Goal: Communication & Community: Answer question/provide support

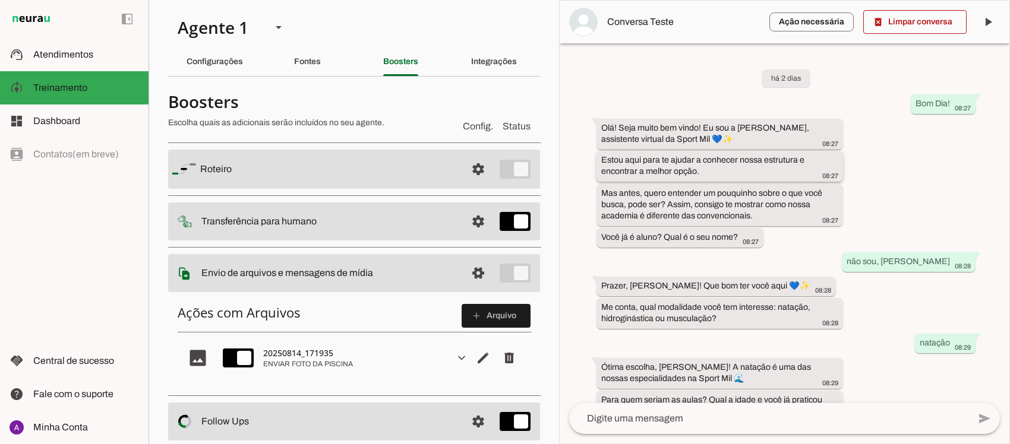
scroll to position [42, 0]
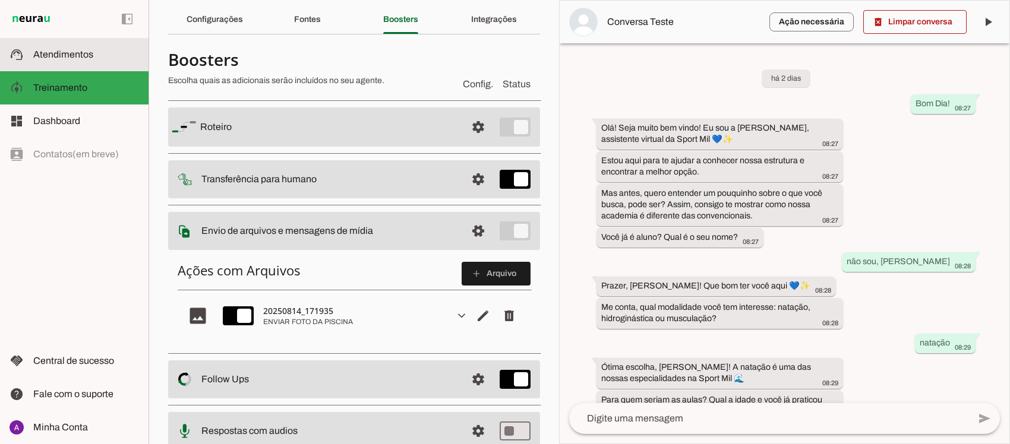
click at [88, 51] on span "Atendimentos" at bounding box center [63, 54] width 60 height 10
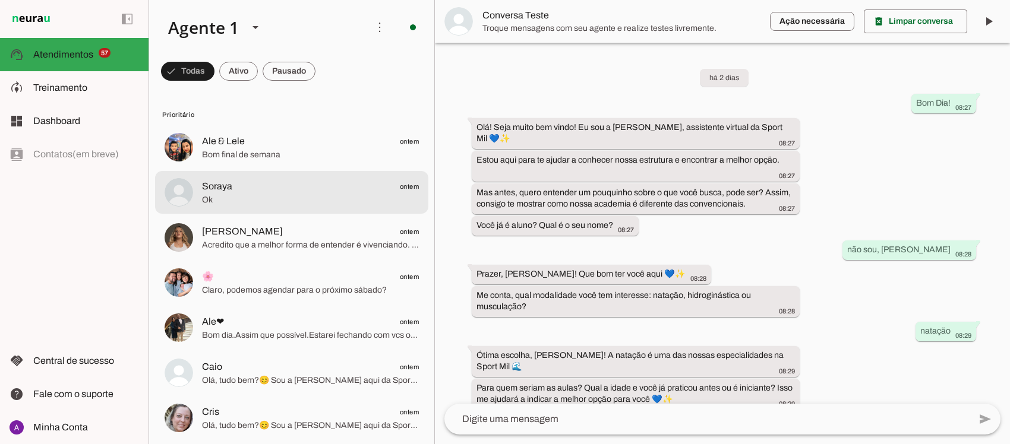
scroll to position [755, 0]
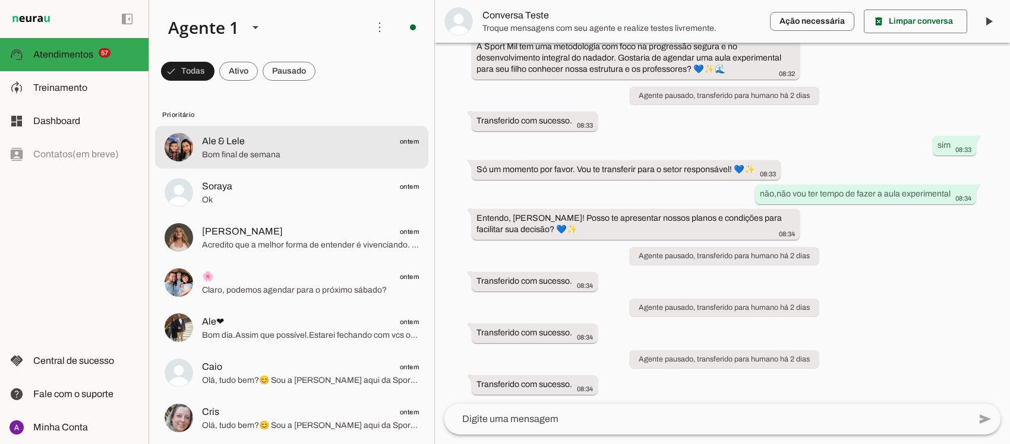
click at [244, 143] on span "Ale & Lele ontem" at bounding box center [310, 141] width 217 height 15
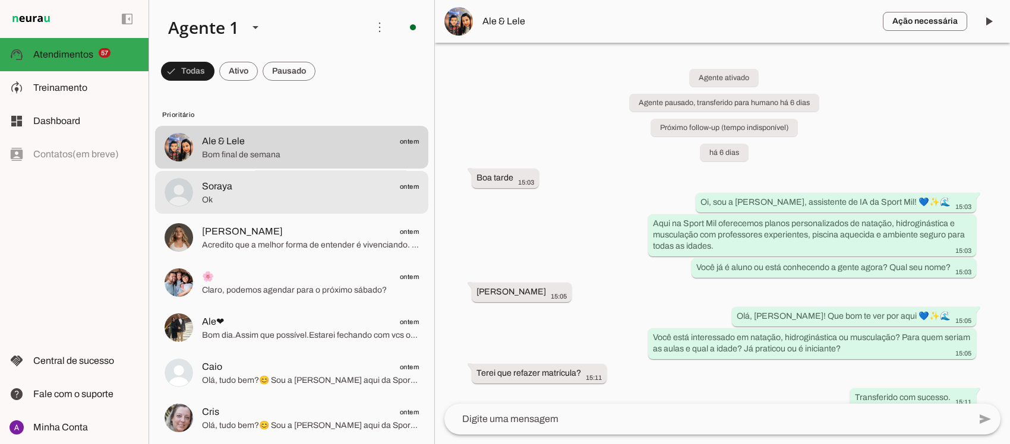
click at [257, 187] on span "Soraya ontem" at bounding box center [310, 186] width 217 height 15
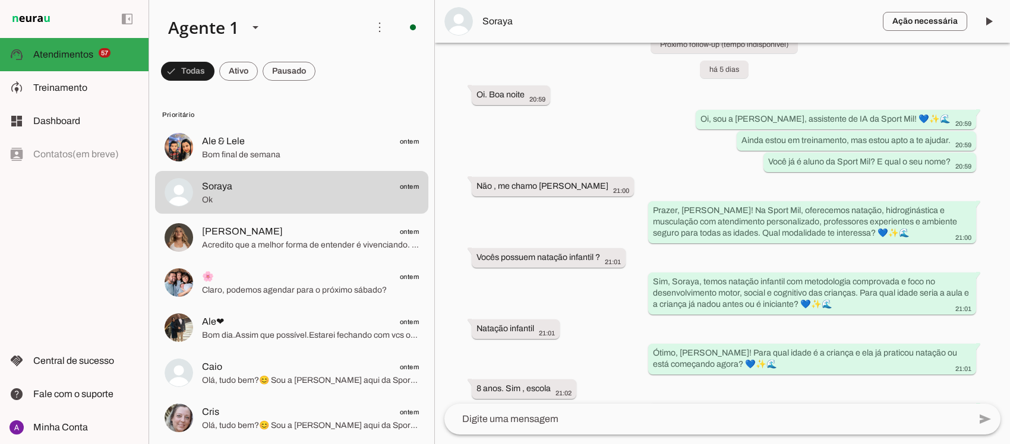
scroll to position [95, 0]
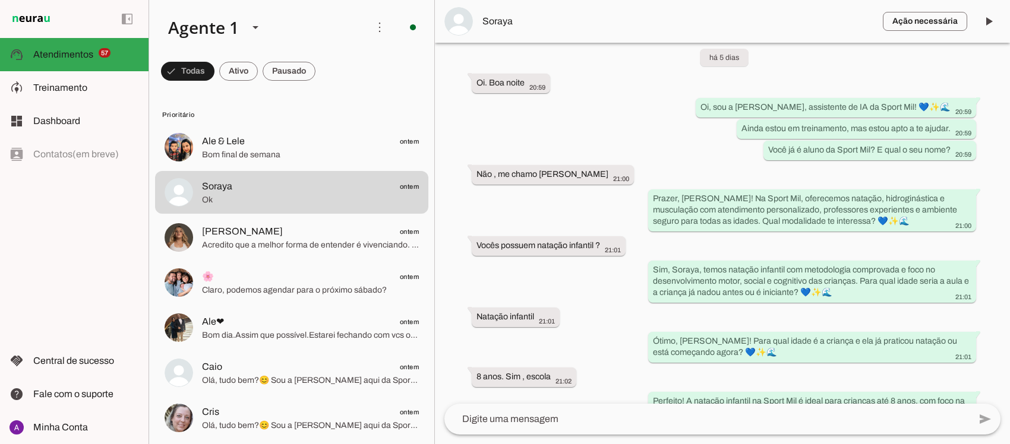
drag, startPoint x: 1008, startPoint y: 150, endPoint x: 989, endPoint y: 75, distance: 77.9
click at [989, 75] on div "Agente ativado Agente pausado, transferido para humano há 5 dias Próximo follow…" at bounding box center [722, 223] width 575 height 361
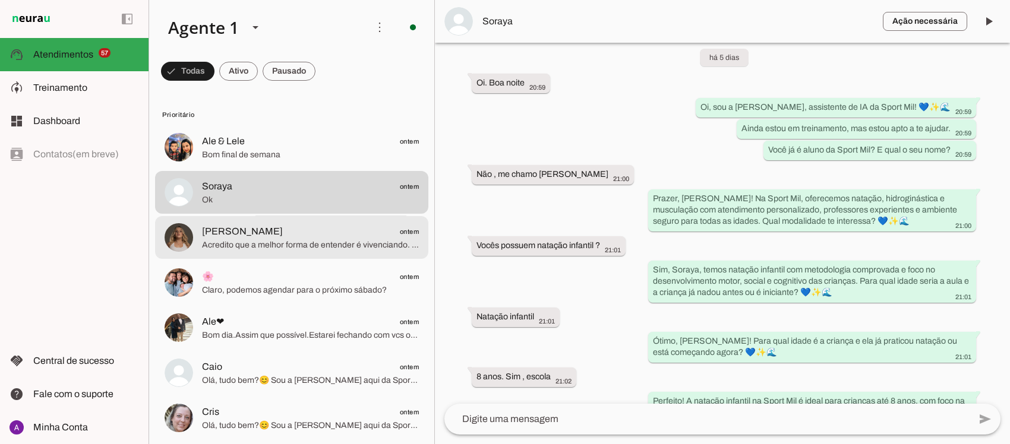
click at [227, 232] on span "[PERSON_NAME]" at bounding box center [242, 231] width 81 height 14
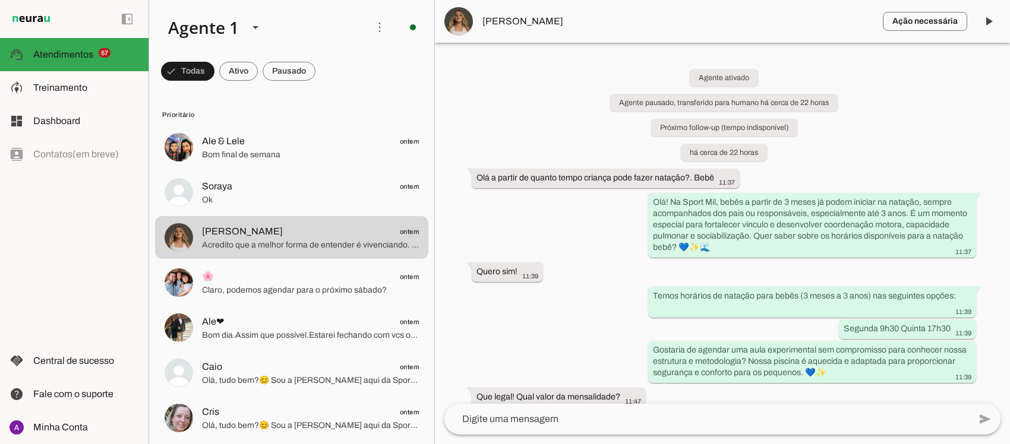
drag, startPoint x: 1005, startPoint y: 170, endPoint x: 952, endPoint y: 59, distance: 123.0
click at [952, 59] on div "Agente ativado Agente pausado, transferido para humano há cerca de 22 horas Pró…" at bounding box center [722, 223] width 575 height 361
drag, startPoint x: 1008, startPoint y: 121, endPoint x: 968, endPoint y: 69, distance: 64.7
click at [968, 69] on div "Agente ativado Agente pausado, transferido para humano há cerca de 22 horas Pró…" at bounding box center [722, 223] width 575 height 361
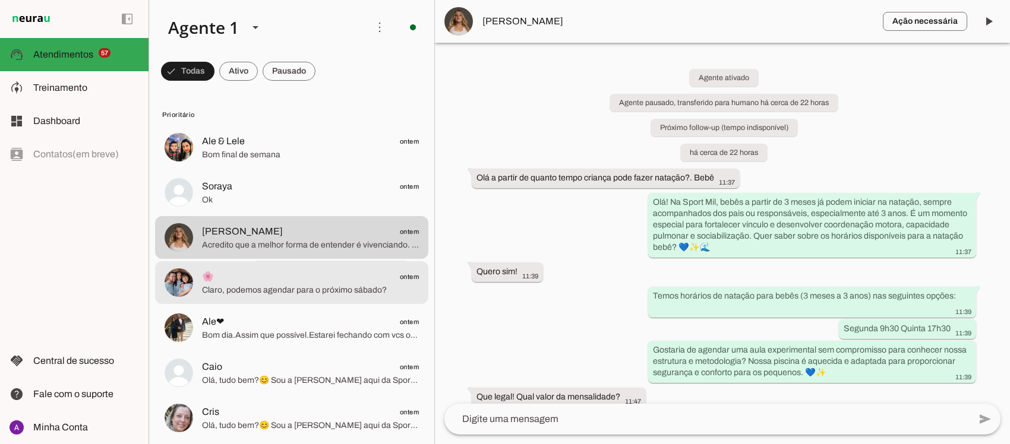
click at [327, 286] on span "Claro, podemos agendar para o próximo sábado?" at bounding box center [310, 290] width 217 height 12
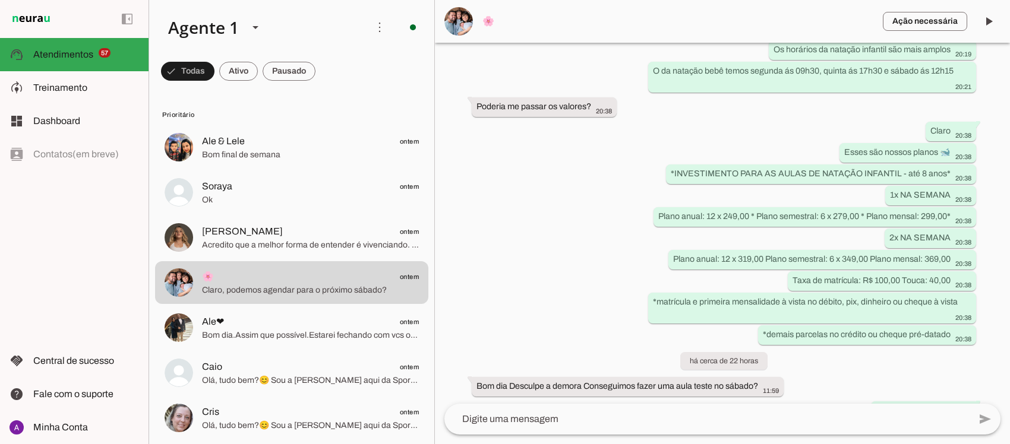
scroll to position [1008, 0]
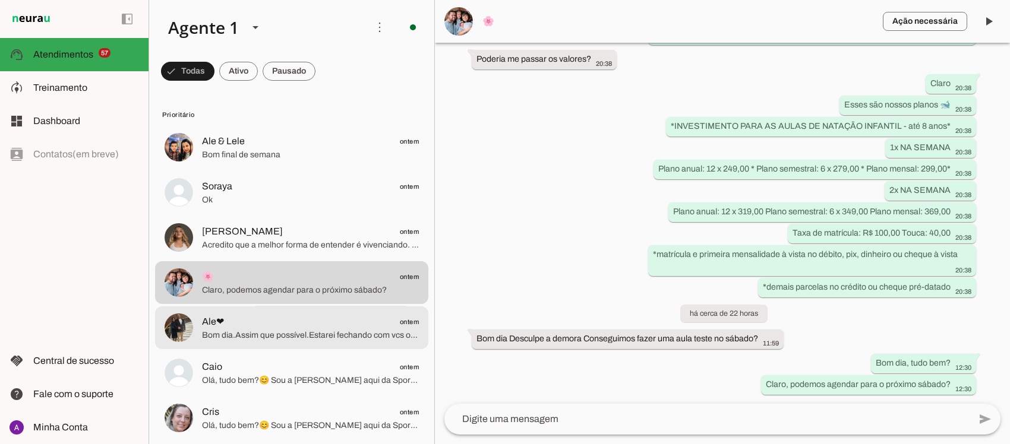
click at [254, 329] on span "Bom dia.Assim que possível.Estarei fechando com vcs obrigada." at bounding box center [310, 335] width 217 height 12
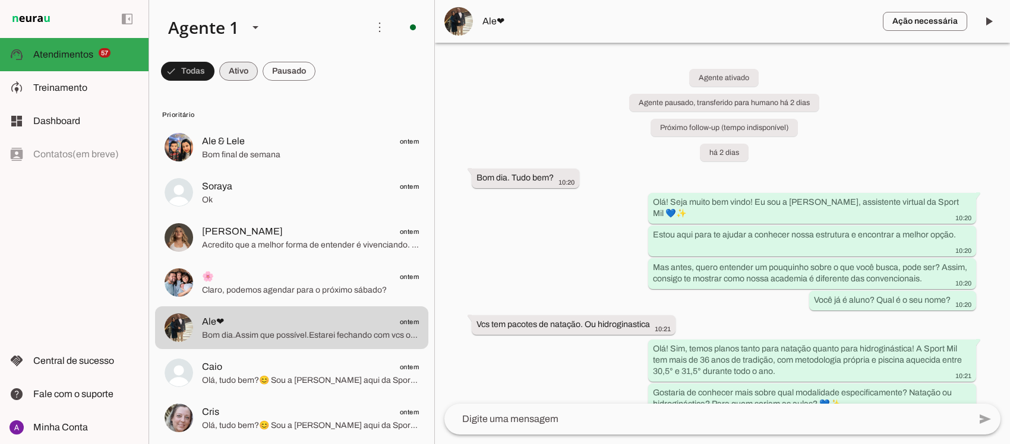
click at [248, 61] on span at bounding box center [238, 71] width 39 height 29
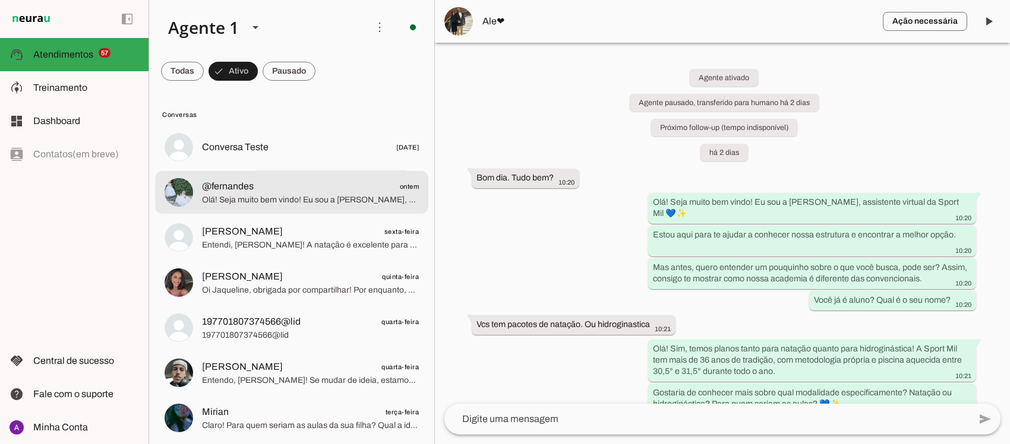
click at [298, 182] on span "@fernandes ontem" at bounding box center [310, 186] width 217 height 15
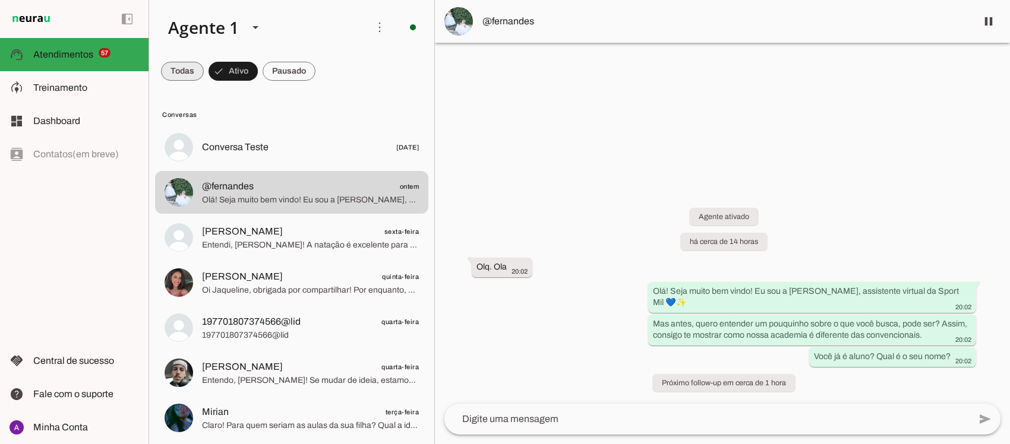
click at [181, 77] on span at bounding box center [182, 71] width 43 height 29
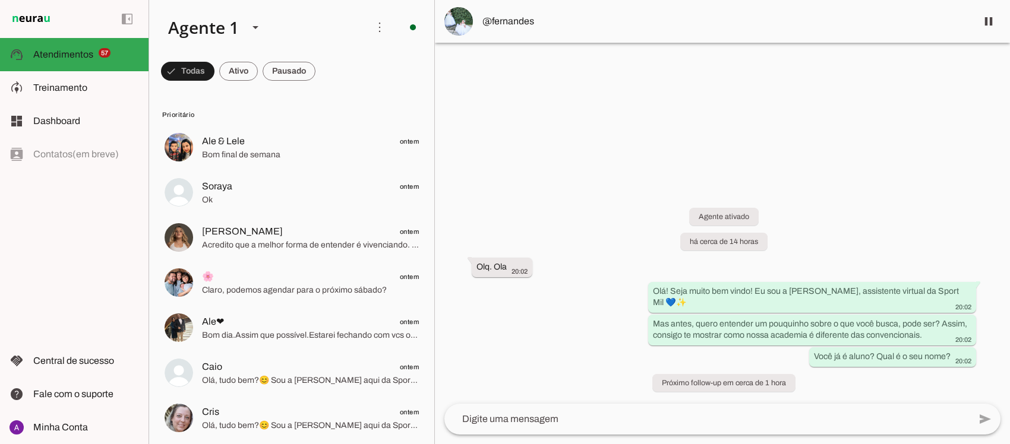
click at [933, 262] on div "Agente ativado há cerca de 14 horas Olq. Ola 20:02 Olá! Seja muito bem vindo! E…" at bounding box center [722, 293] width 575 height 222
click at [583, 346] on div "Agente ativado há cerca de 14 horas Olq. Ola 20:02 Olá! Seja muito bem vindo! E…" at bounding box center [722, 293] width 575 height 222
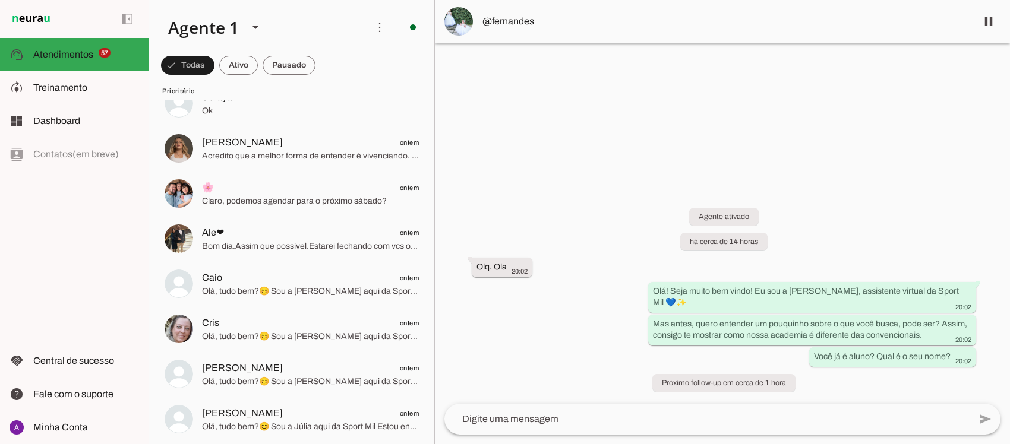
scroll to position [119, 0]
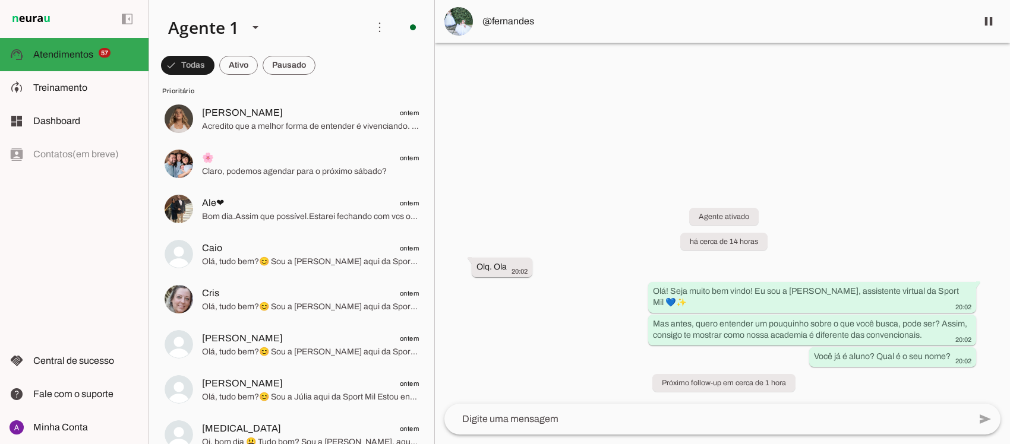
click at [583, 346] on div "Agente ativado há cerca de 14 horas Olq. Ola 20:02 Olá! Seja muito bem vindo! E…" at bounding box center [722, 293] width 575 height 222
drag, startPoint x: 847, startPoint y: 156, endPoint x: 915, endPoint y: 211, distance: 86.9
click at [909, 220] on chat-widget "pause O agente está respondendo mensagens. Caso novas mensagens sejam enviadas …" at bounding box center [722, 222] width 575 height 444
click at [625, 138] on div at bounding box center [722, 222] width 575 height 444
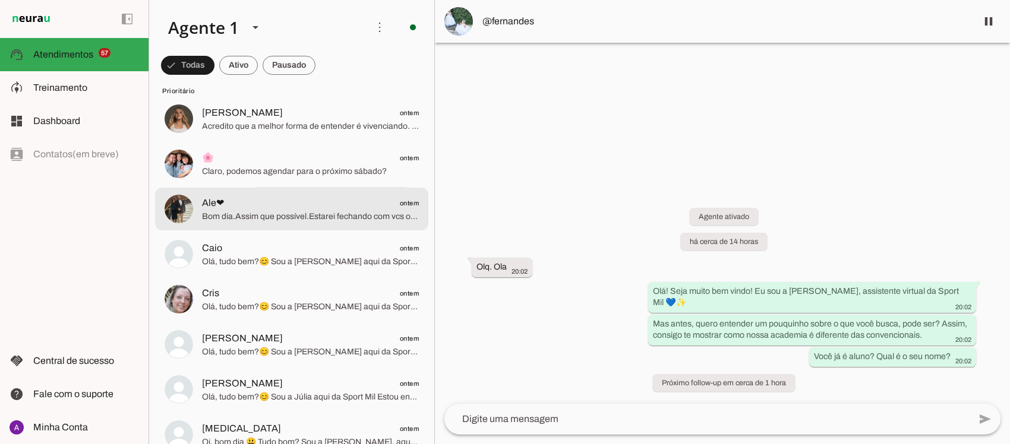
click at [268, 194] on div at bounding box center [310, 208] width 217 height 29
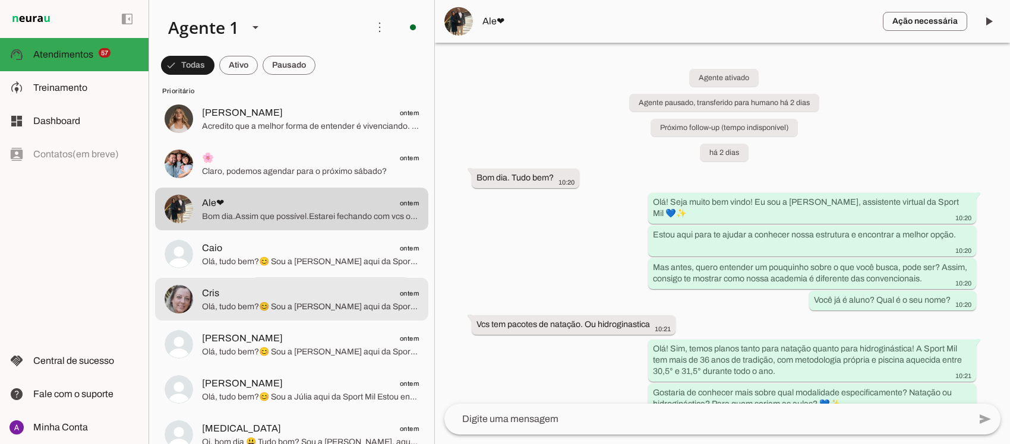
click at [303, 301] on span "Olá, tudo bem?😊 Sou a [PERSON_NAME] aqui da Sport Mil Estou entrando em contato…" at bounding box center [310, 306] width 217 height 12
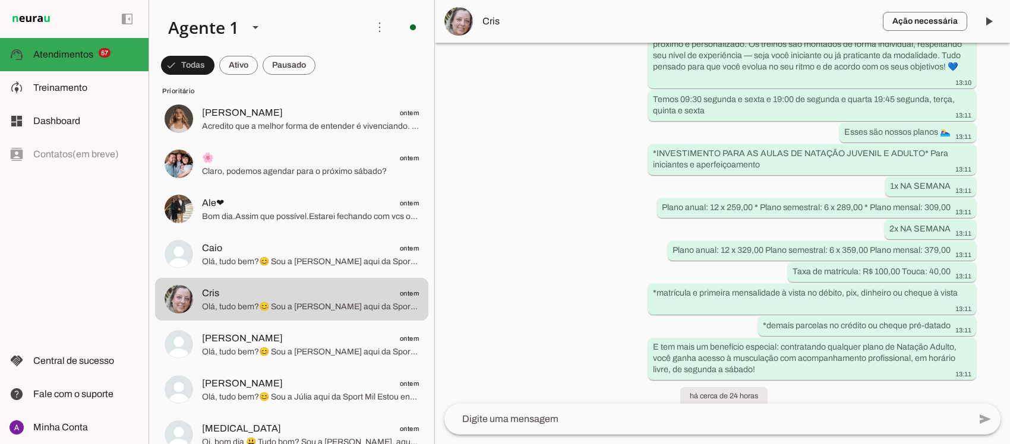
scroll to position [591, 0]
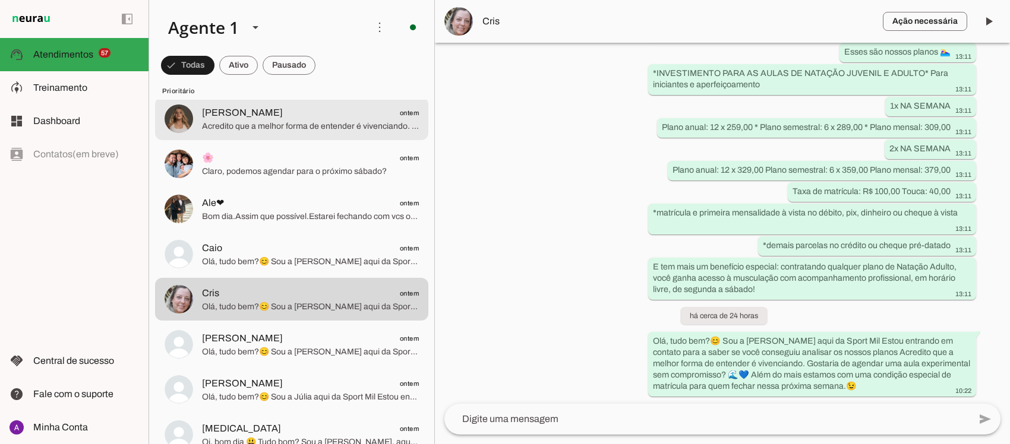
click at [254, 110] on span "[PERSON_NAME]" at bounding box center [242, 113] width 81 height 14
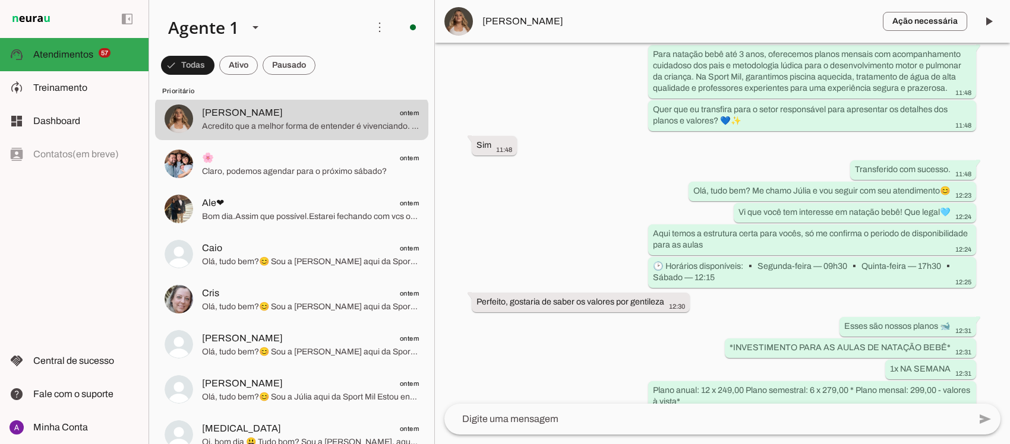
scroll to position [627, 0]
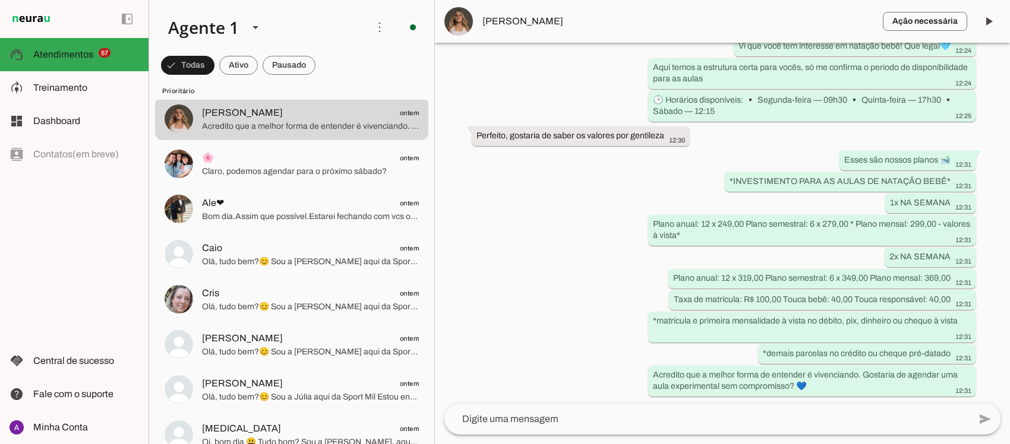
click at [998, 315] on div "Agente ativado Agente pausado, transferido para humano há cerca de 22 horas Pró…" at bounding box center [722, 223] width 575 height 361
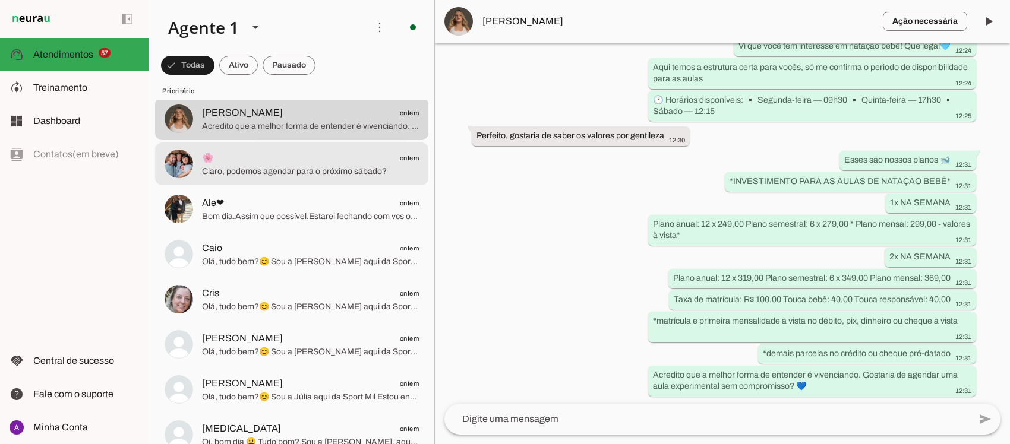
click at [266, 176] on span "Claro, podemos agendar para o próximo sábado?" at bounding box center [310, 171] width 217 height 12
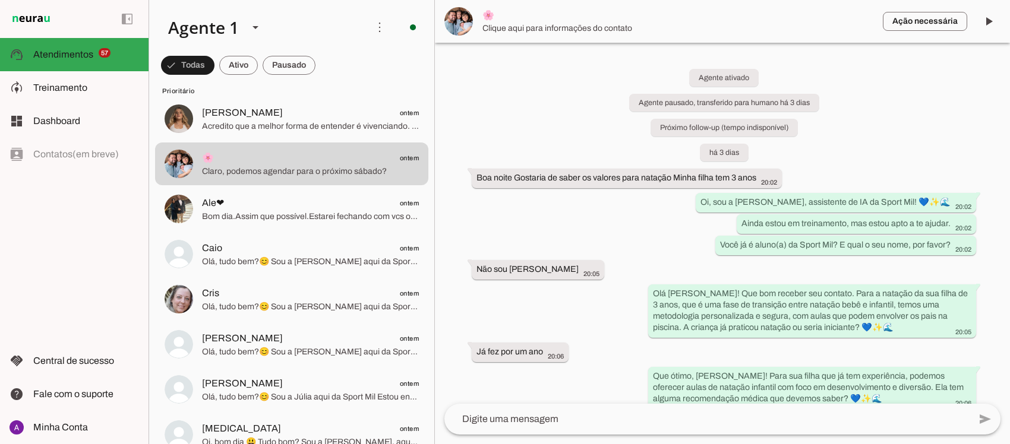
scroll to position [1008, 0]
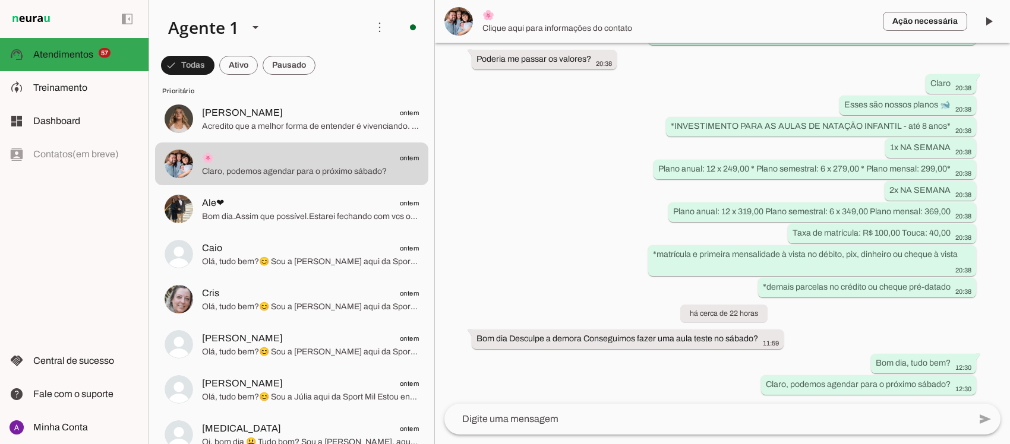
click at [989, 157] on div "Agente ativado Agente pausado, transferido para humano há 3 dias Próximo follow…" at bounding box center [722, 223] width 575 height 361
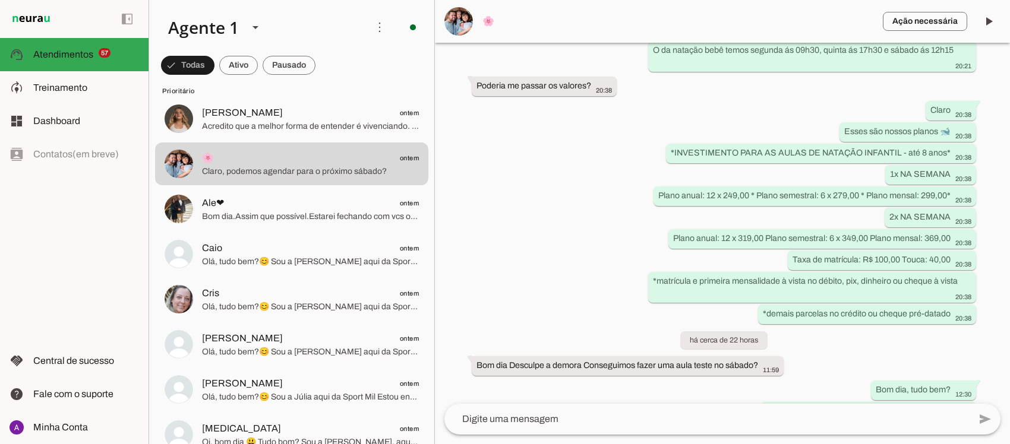
scroll to position [1008, 0]
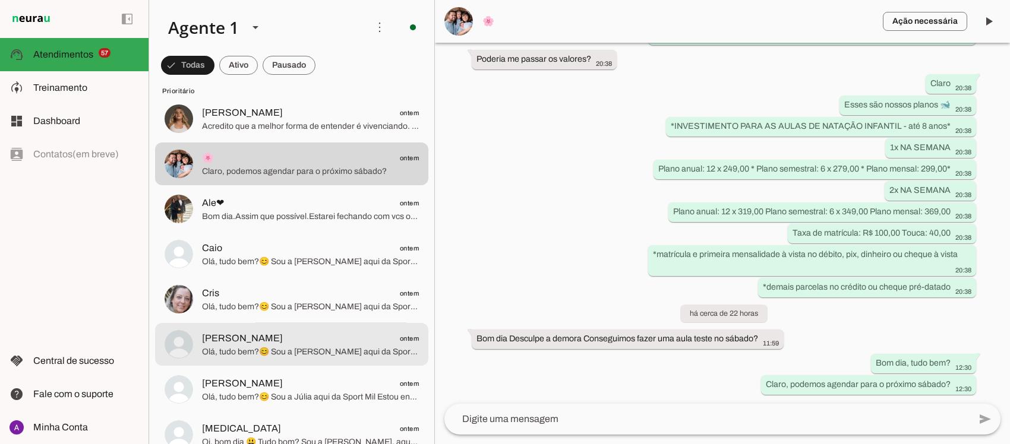
click at [316, 349] on span "Olá, tudo bem?😊 Sou a [PERSON_NAME] aqui da Sport Mil Estou entrando em contato…" at bounding box center [310, 352] width 217 height 12
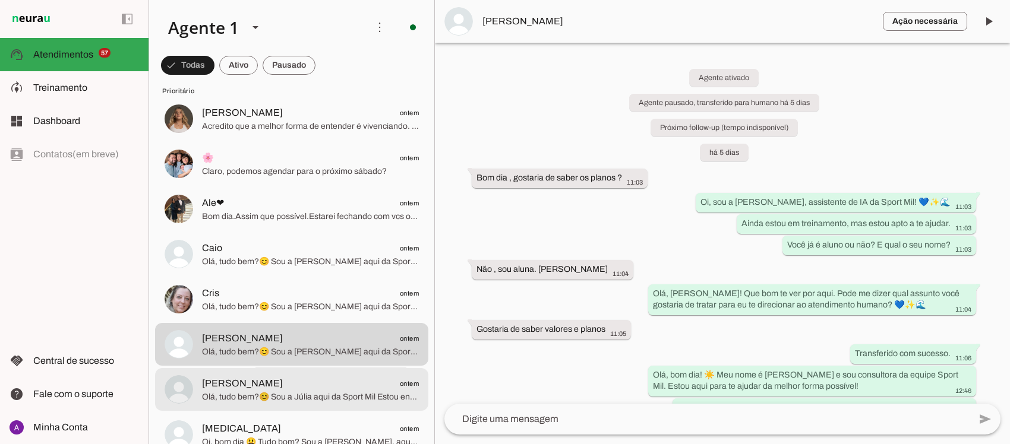
click span "[PERSON_NAME] ontem"
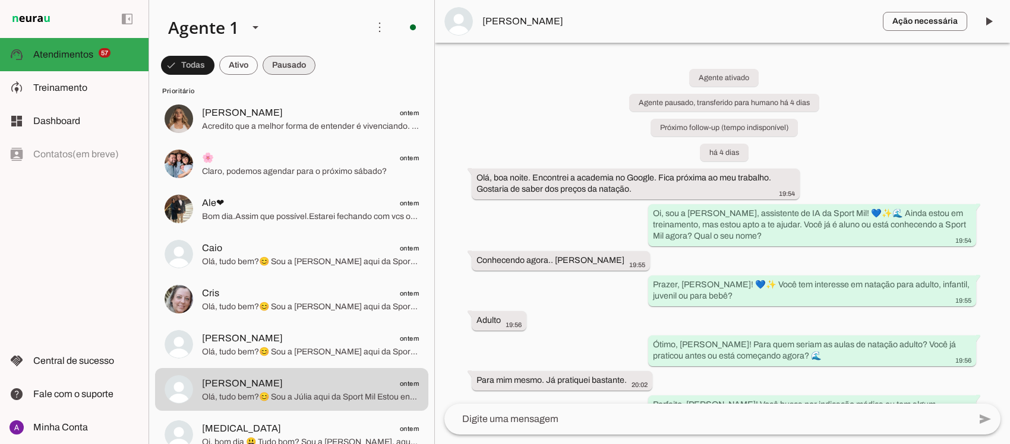
click span
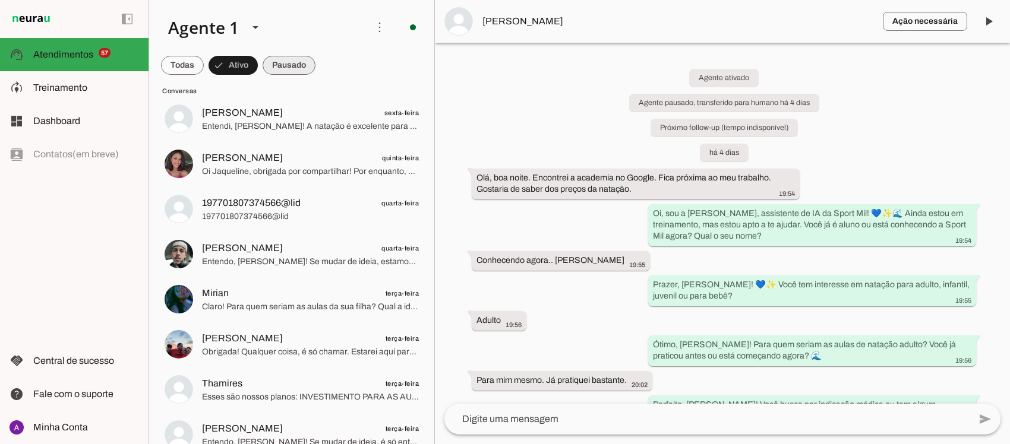
click span
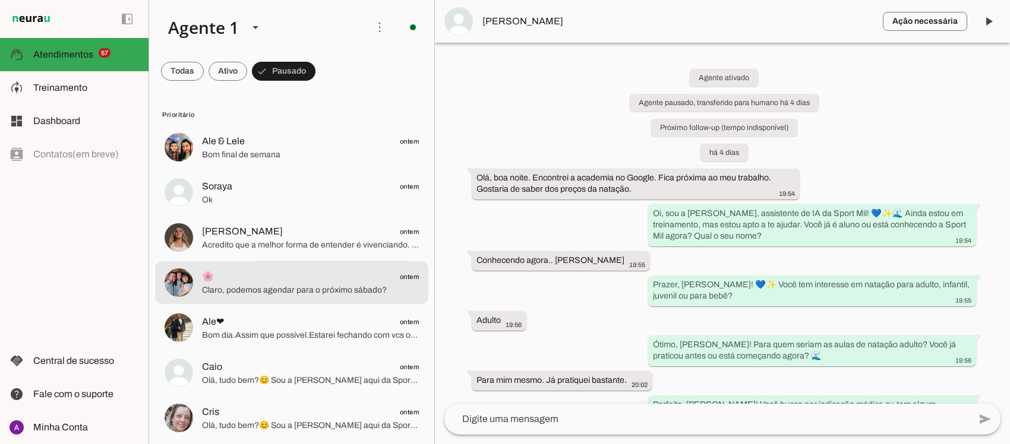
click span "🌸 ontem"
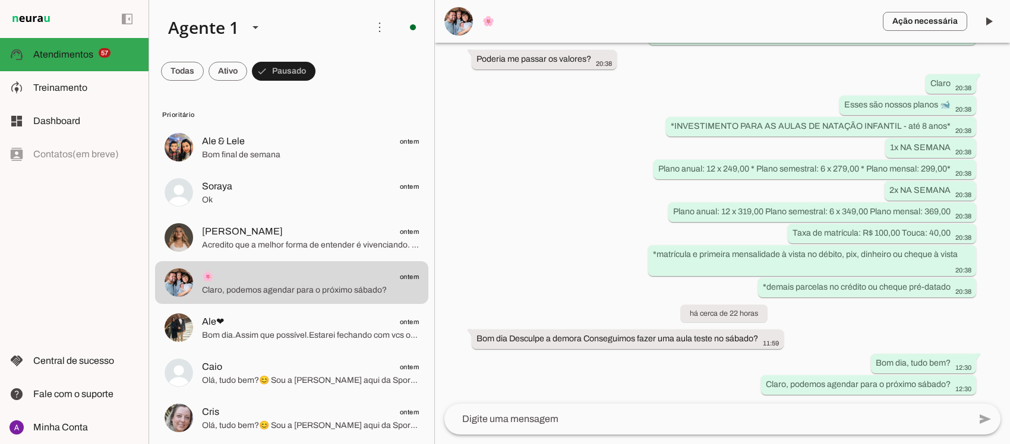
scroll to position [389, 0]
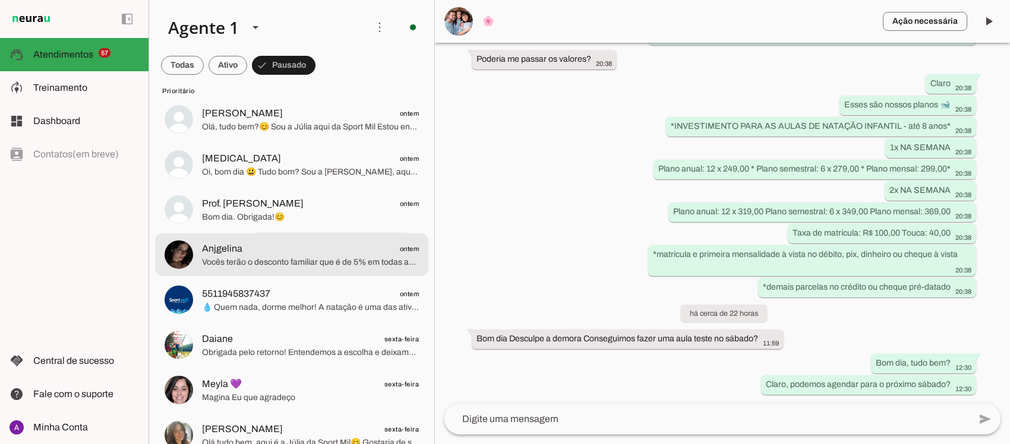
click span "Vocês terão o desconto familiar que é de 5% em todas as mensalidades a partir d…"
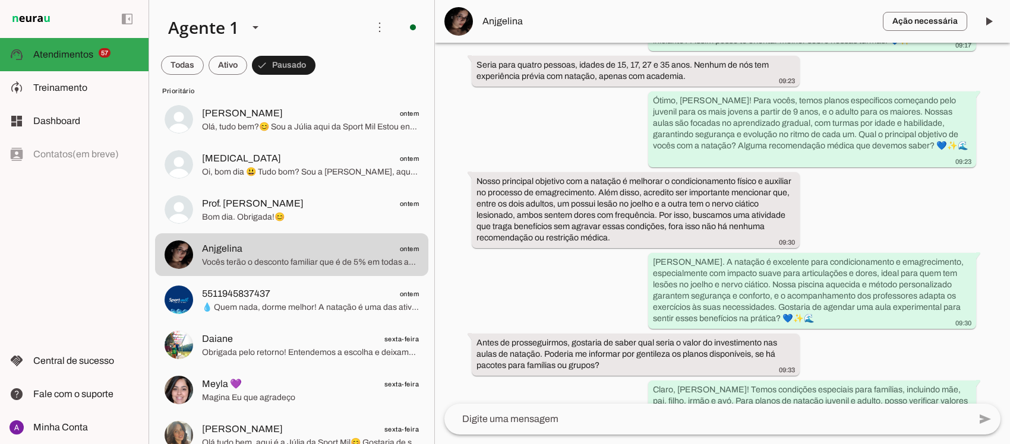
scroll to position [389, 0]
